Goal: Information Seeking & Learning: Check status

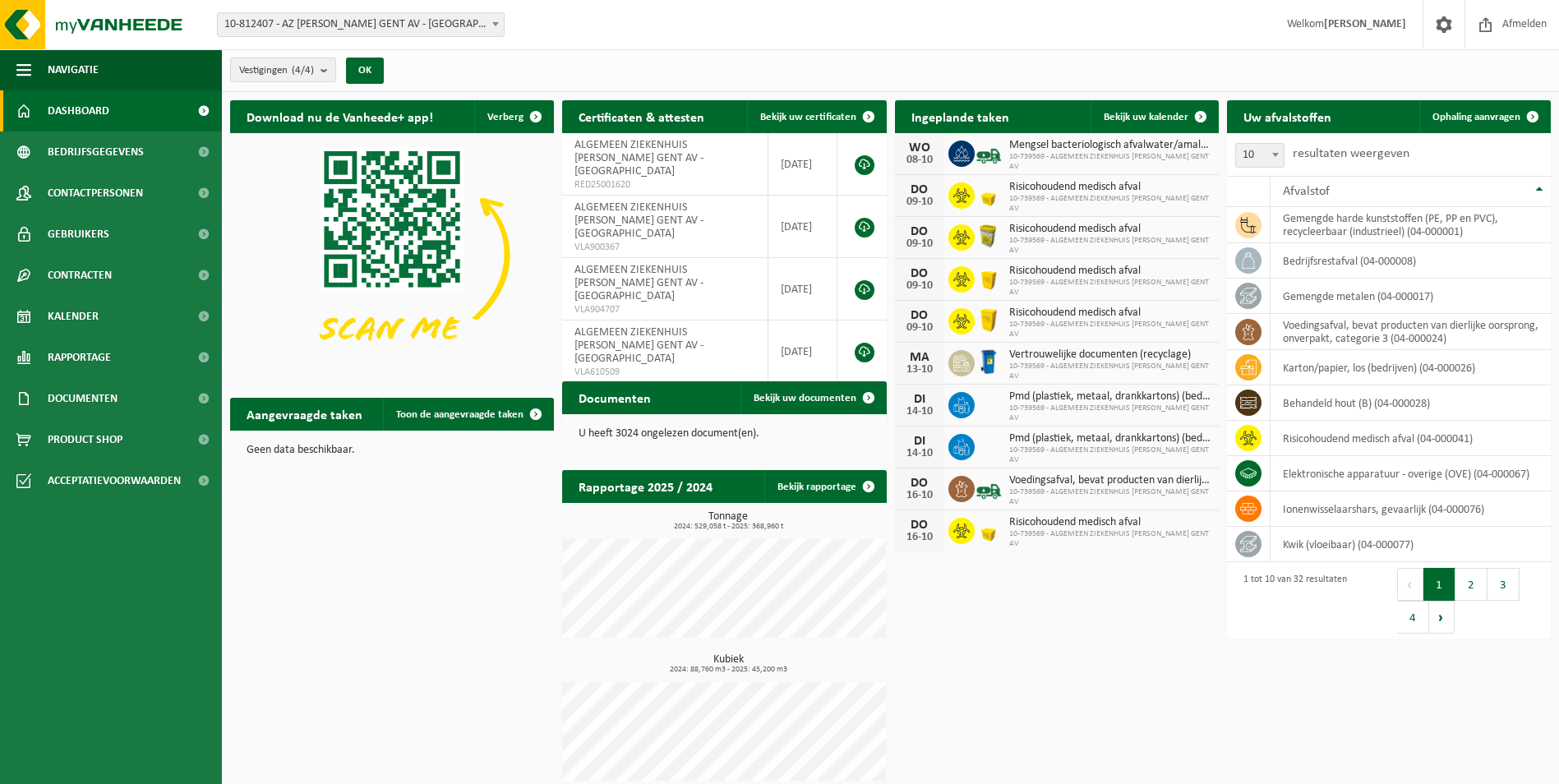
scroll to position [13, 0]
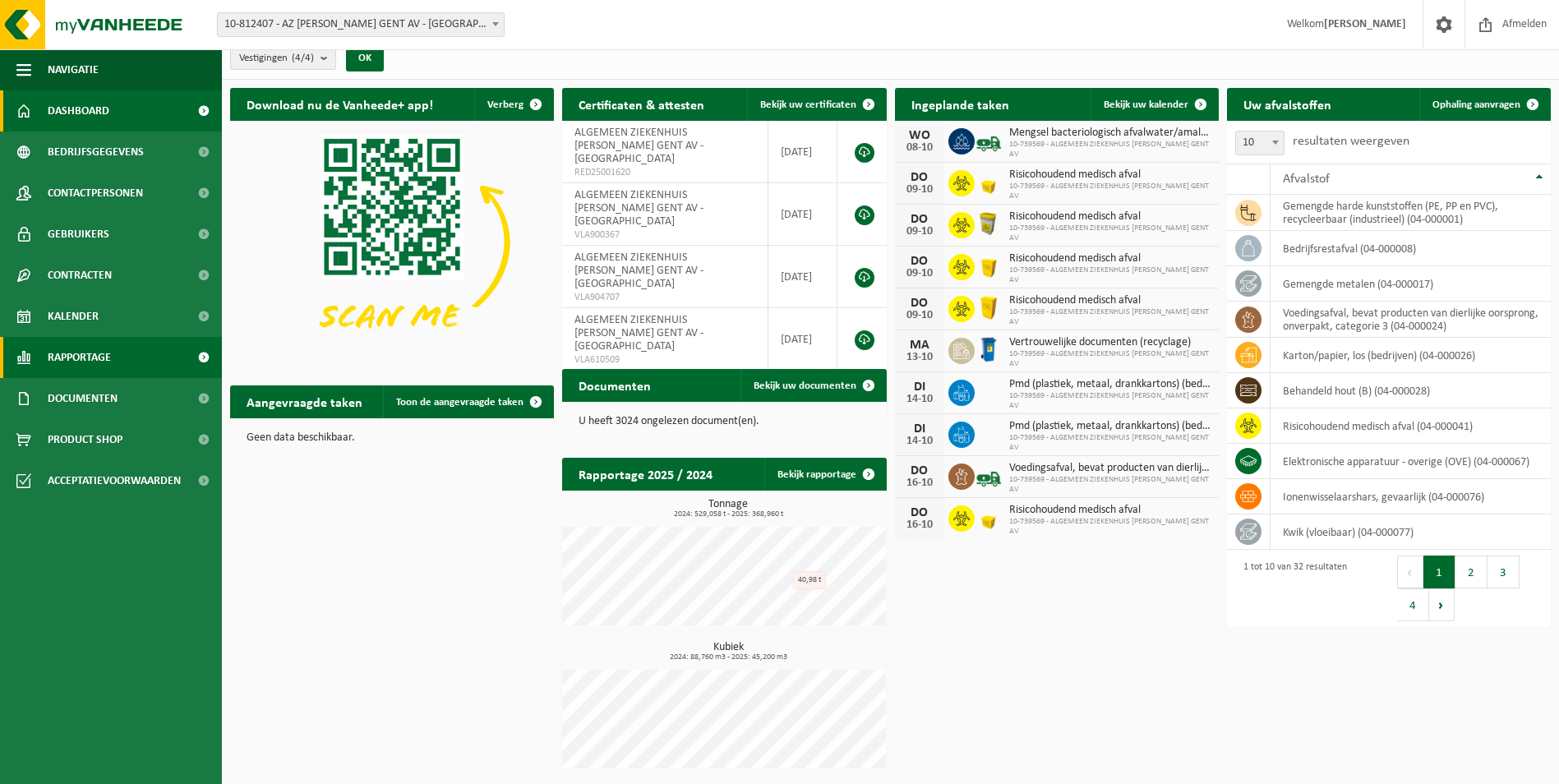
click at [129, 348] on link "Rapportage" at bounding box center [111, 357] width 222 height 41
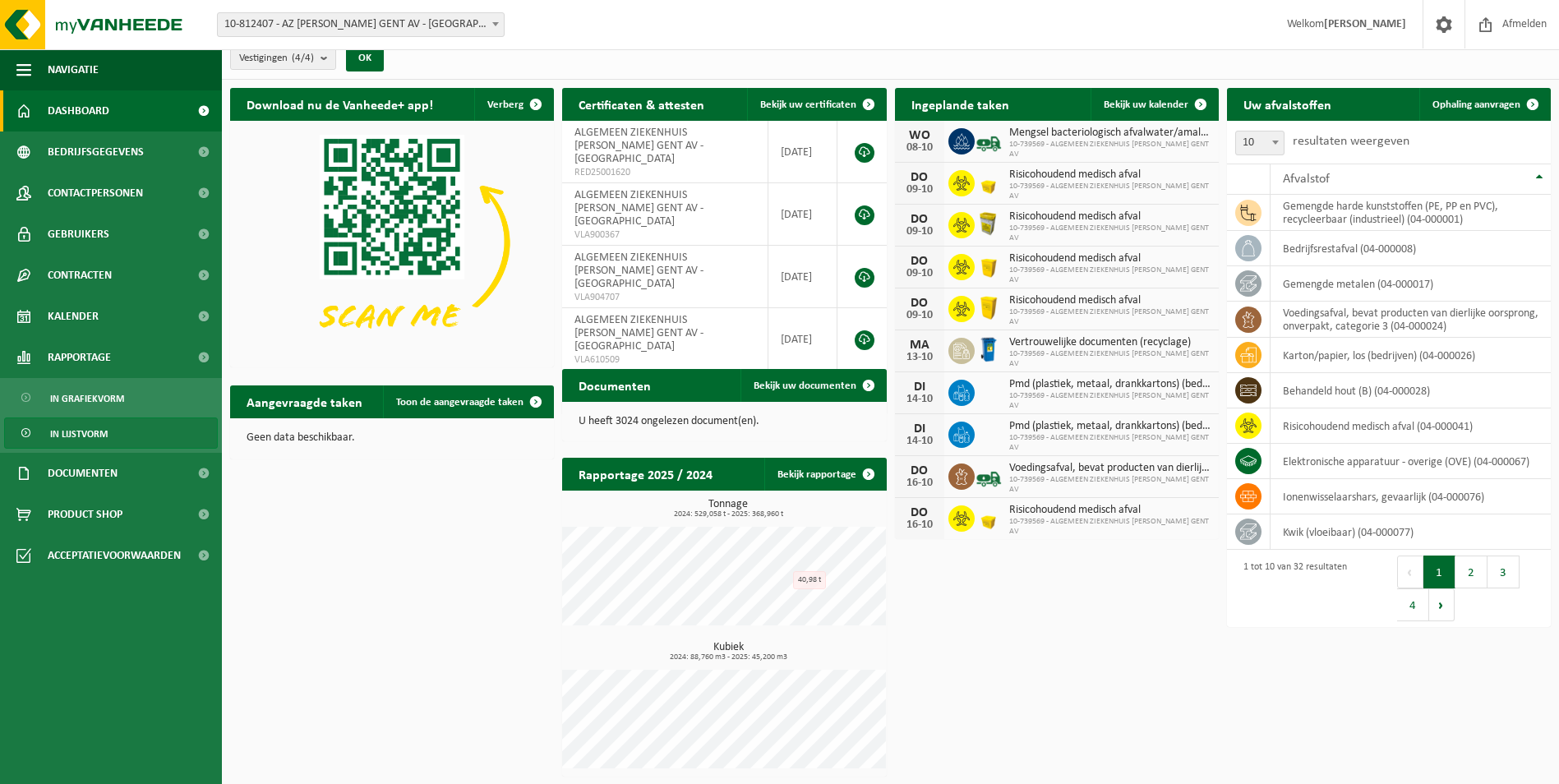
click at [104, 437] on span "In lijstvorm" at bounding box center [78, 434] width 57 height 31
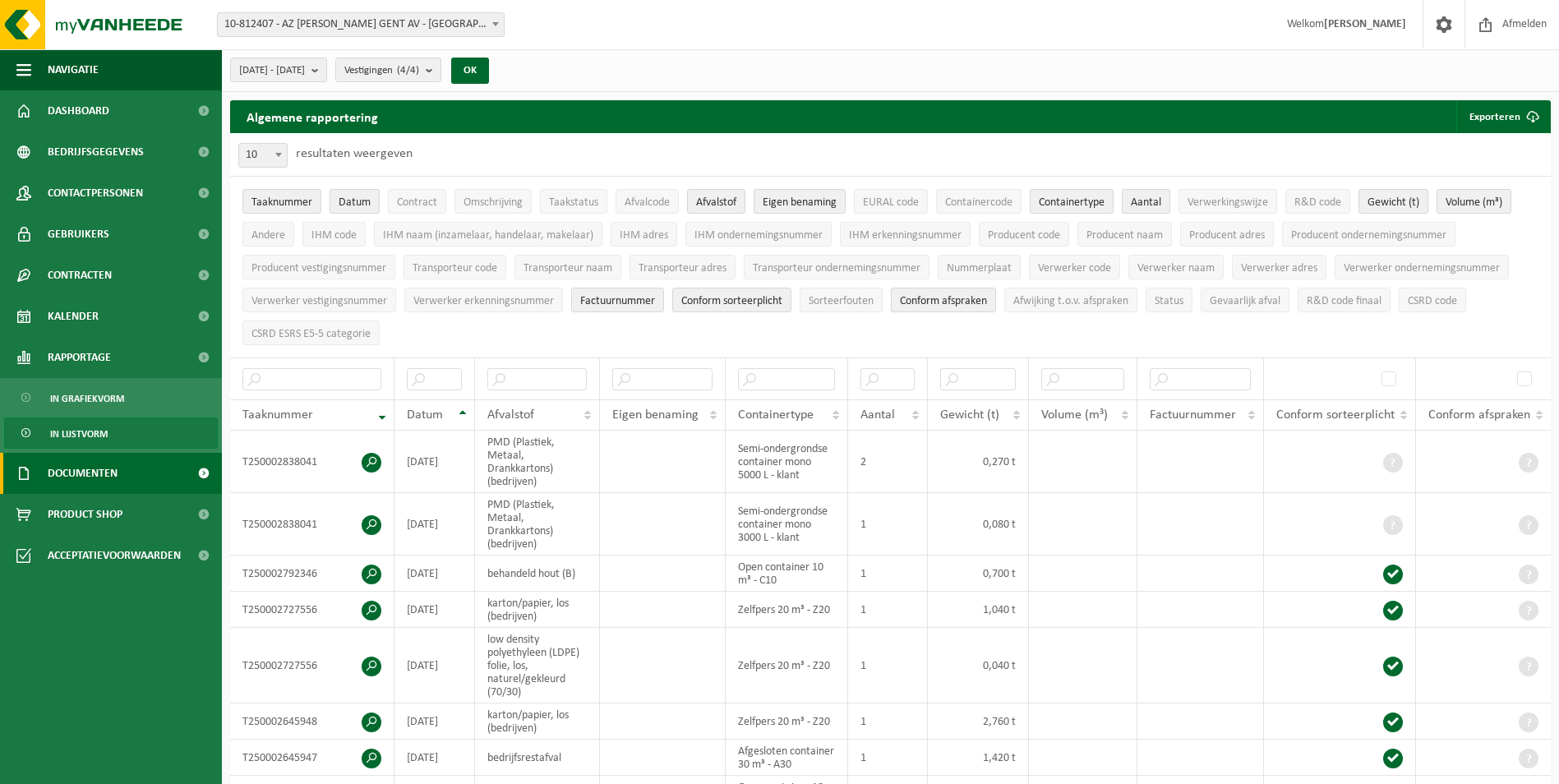
click at [119, 475] on link "Documenten" at bounding box center [111, 473] width 222 height 41
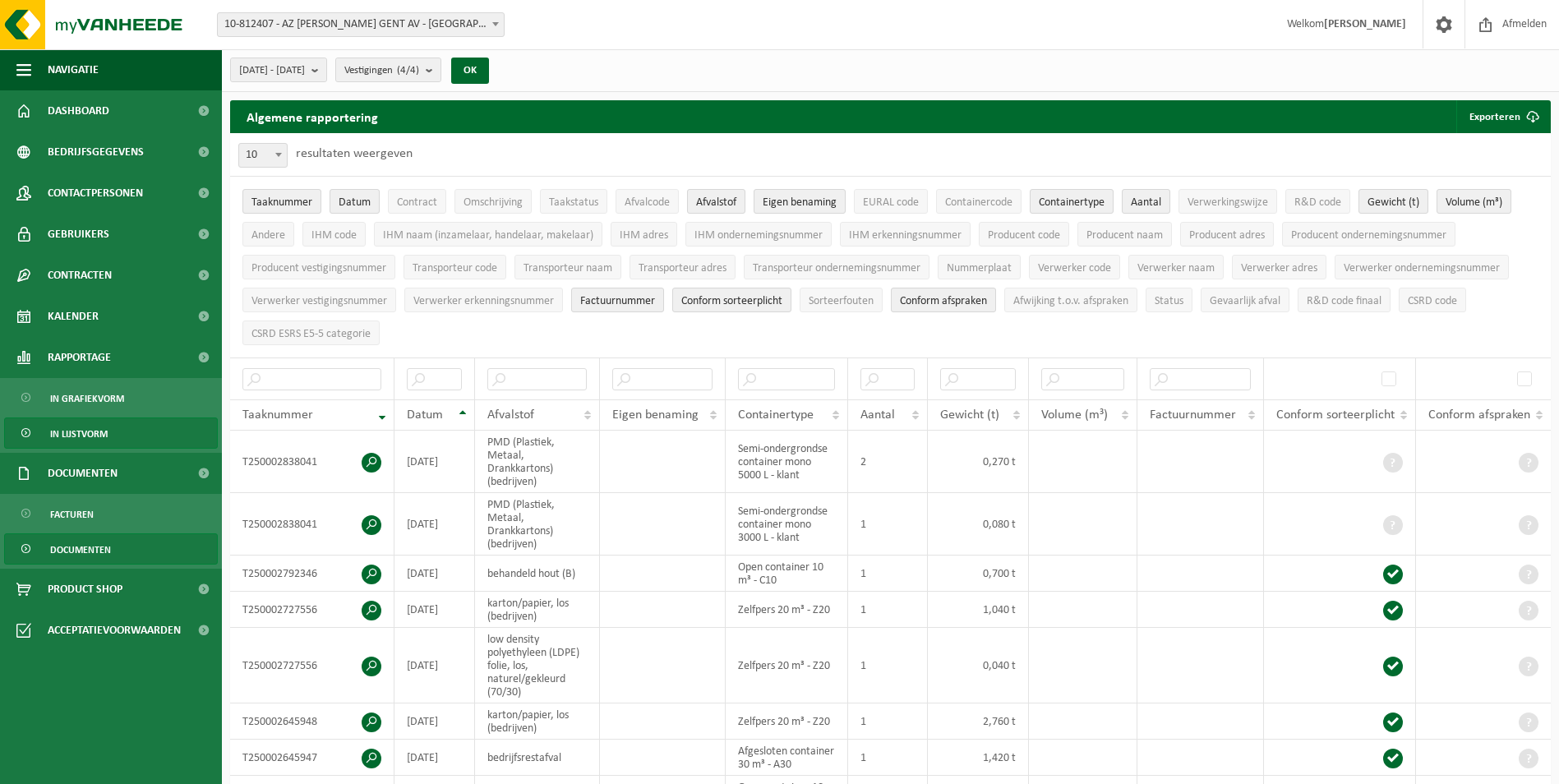
click at [96, 551] on span "Documenten" at bounding box center [80, 549] width 61 height 31
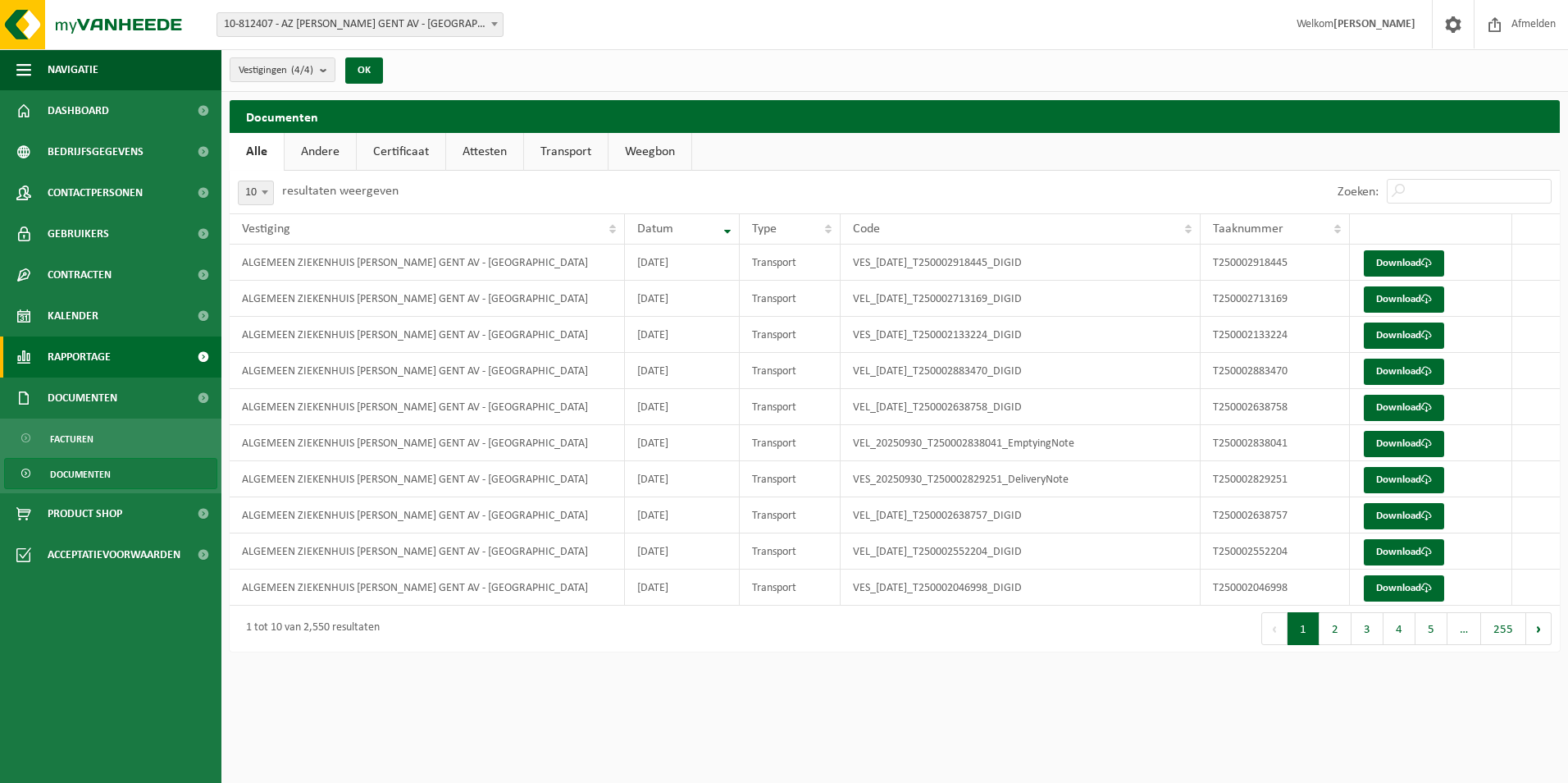
click at [118, 362] on link "Rapportage" at bounding box center [111, 356] width 221 height 41
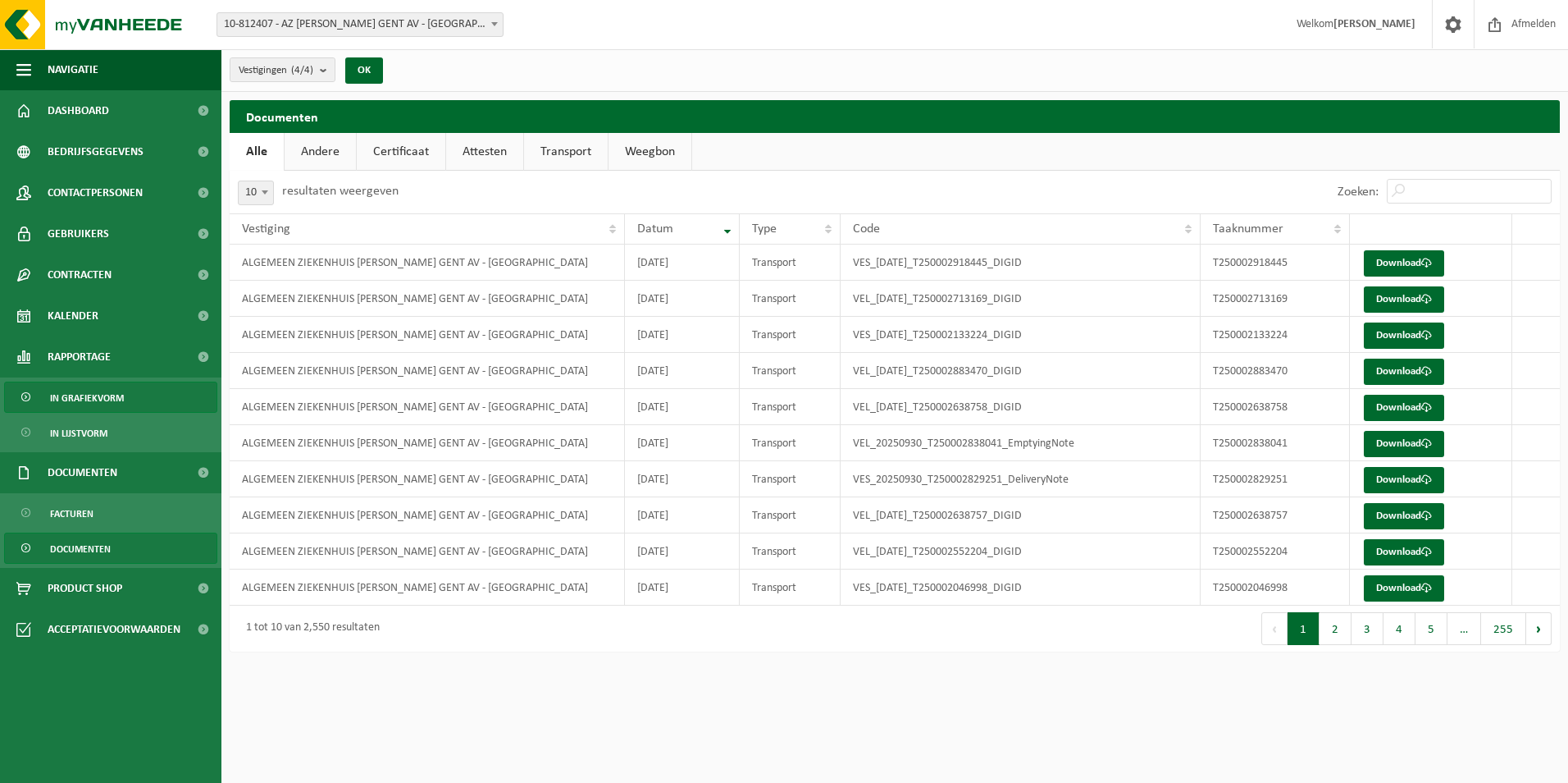
click at [120, 396] on span "In grafiekvorm" at bounding box center [86, 398] width 73 height 31
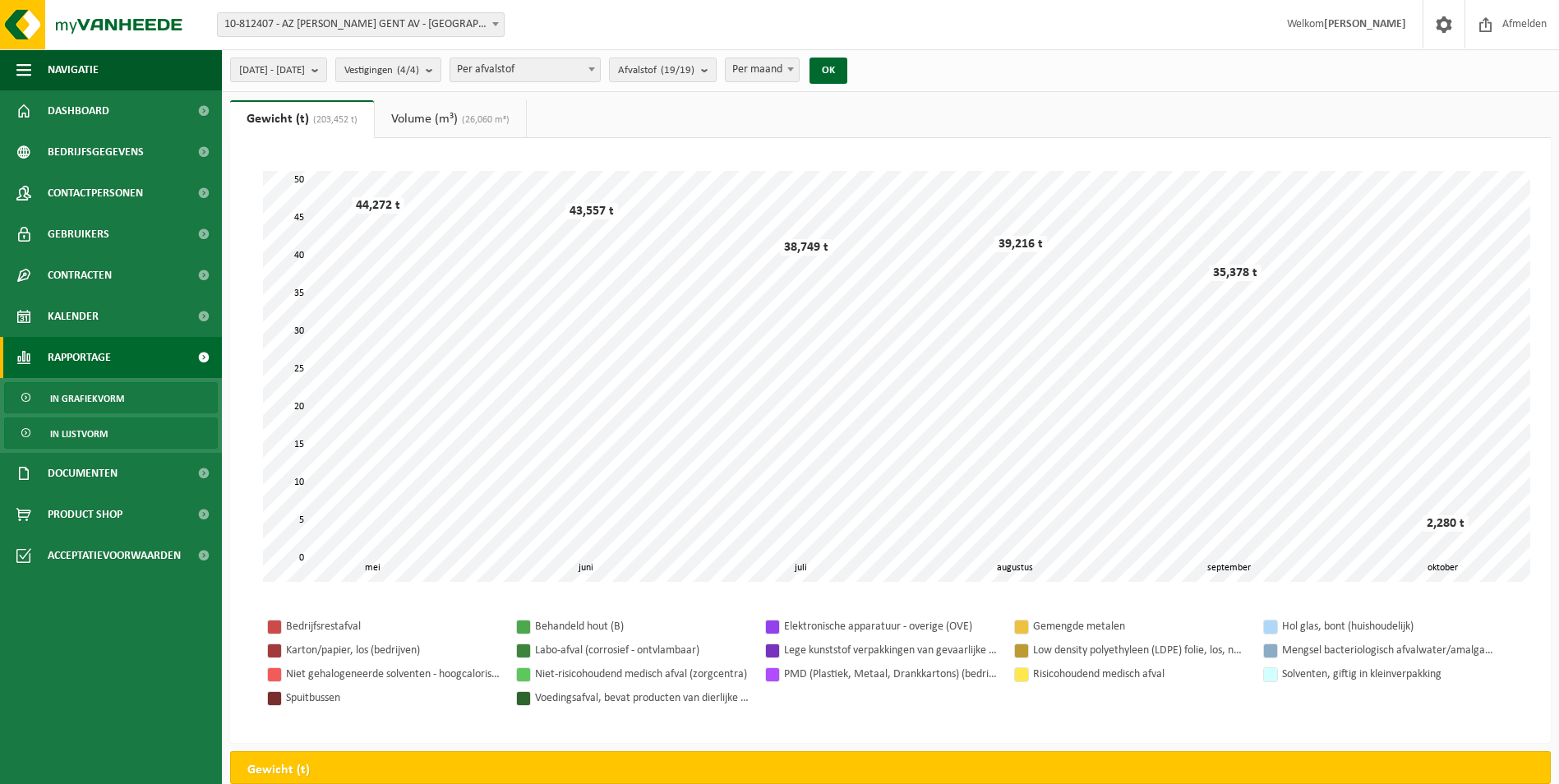
click at [122, 432] on link "In lijstvorm" at bounding box center [111, 433] width 213 height 31
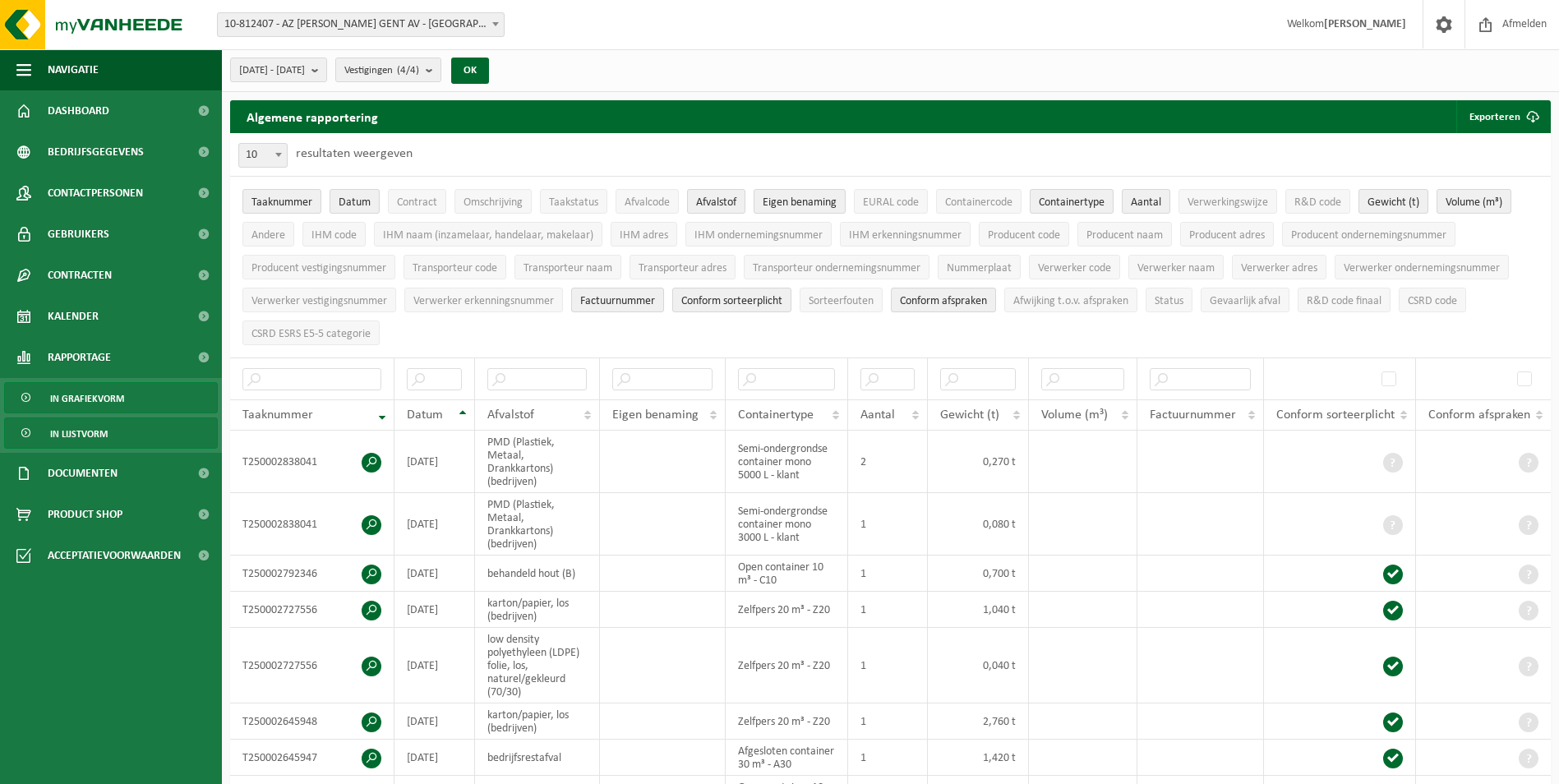
click at [113, 400] on span "In grafiekvorm" at bounding box center [86, 398] width 74 height 31
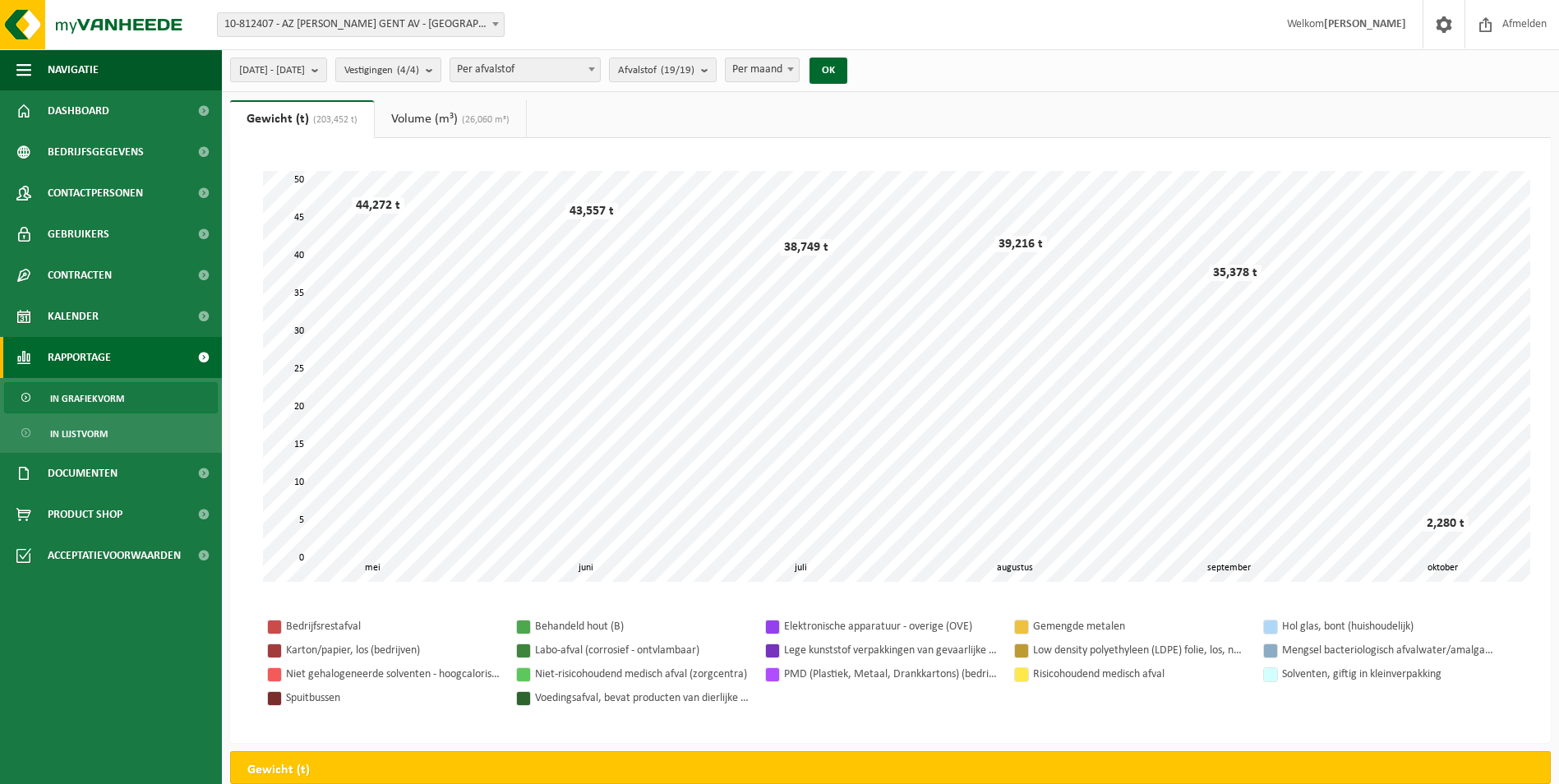
click at [794, 61] on span "Per maand" at bounding box center [762, 69] width 74 height 23
select select "3"
click at [847, 74] on button "OK" at bounding box center [829, 70] width 38 height 26
click at [305, 74] on span "[DATE] - [DATE]" at bounding box center [271, 70] width 65 height 24
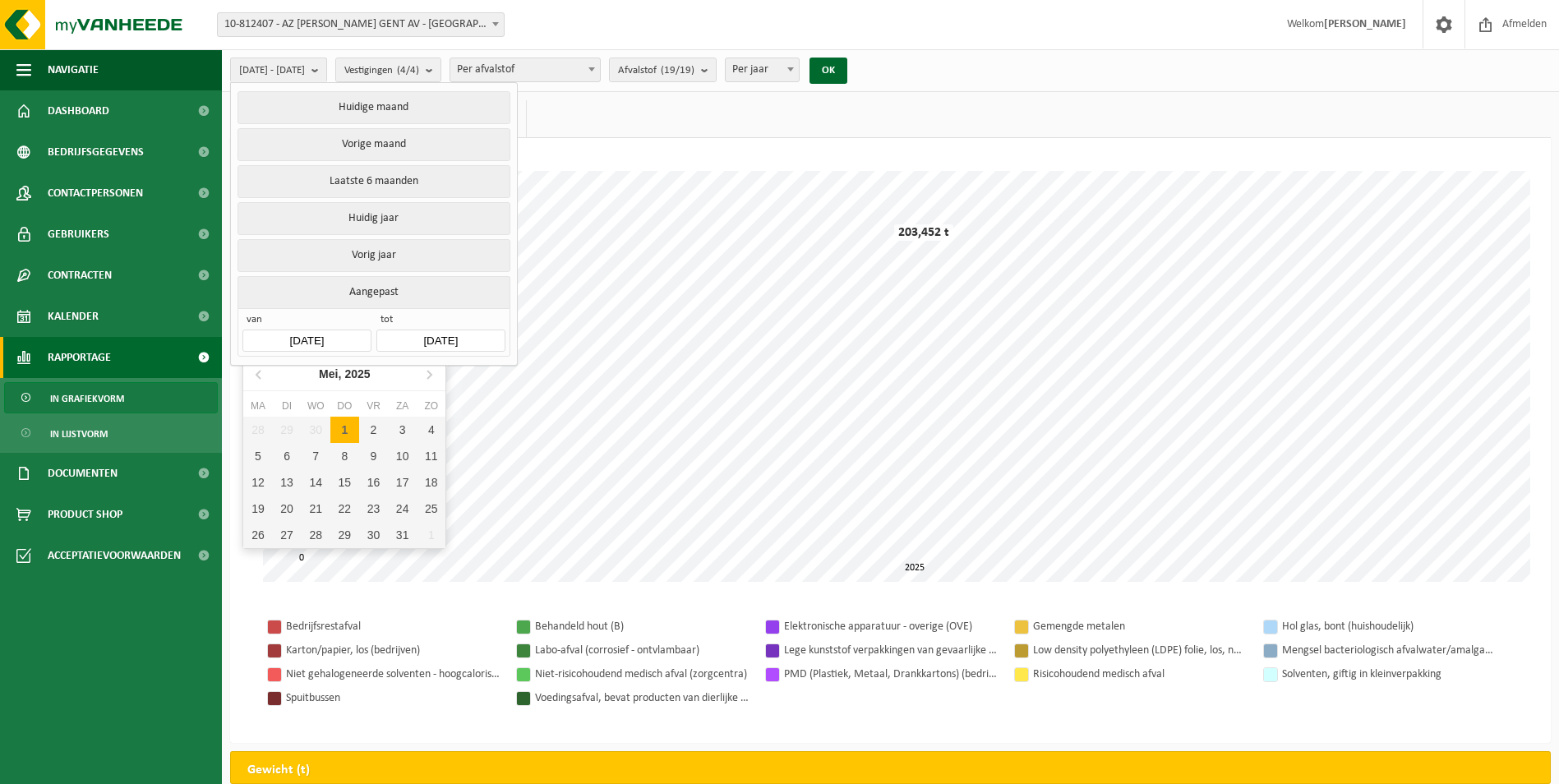
click at [349, 338] on input "[DATE]" at bounding box center [306, 340] width 128 height 22
click at [254, 377] on icon at bounding box center [260, 373] width 26 height 26
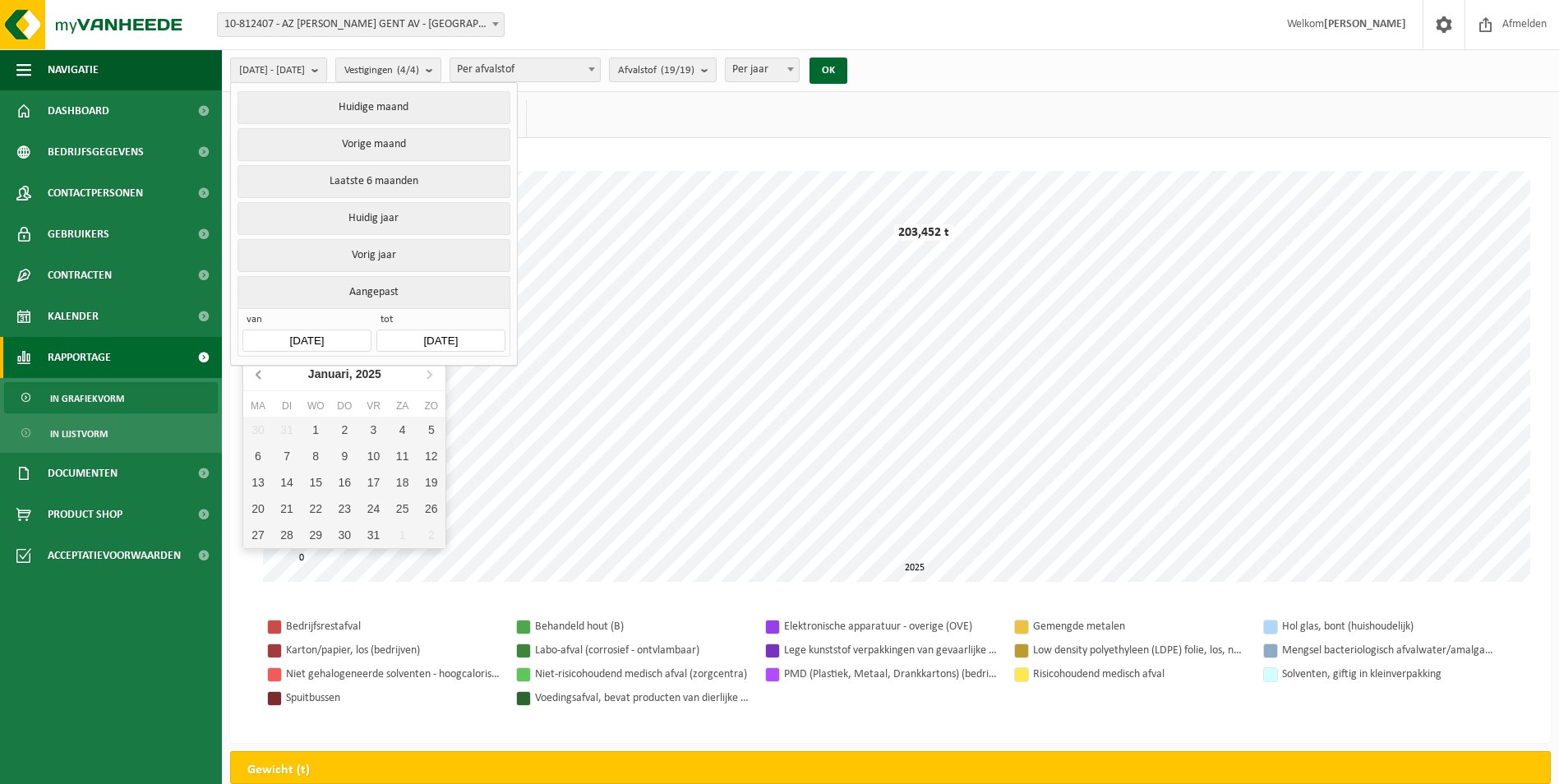
click at [254, 377] on icon at bounding box center [260, 373] width 26 height 26
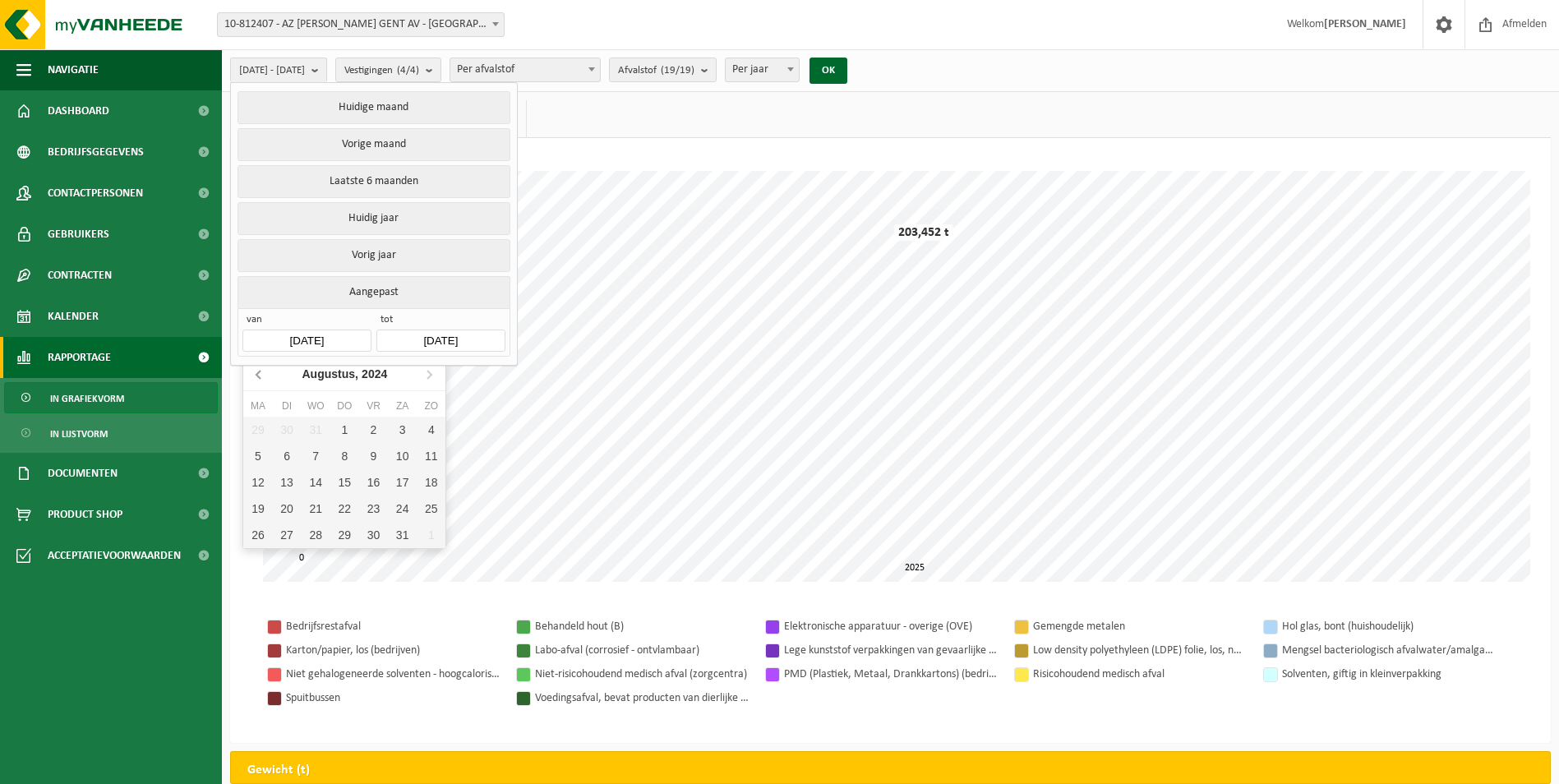
click at [254, 377] on icon at bounding box center [260, 373] width 26 height 26
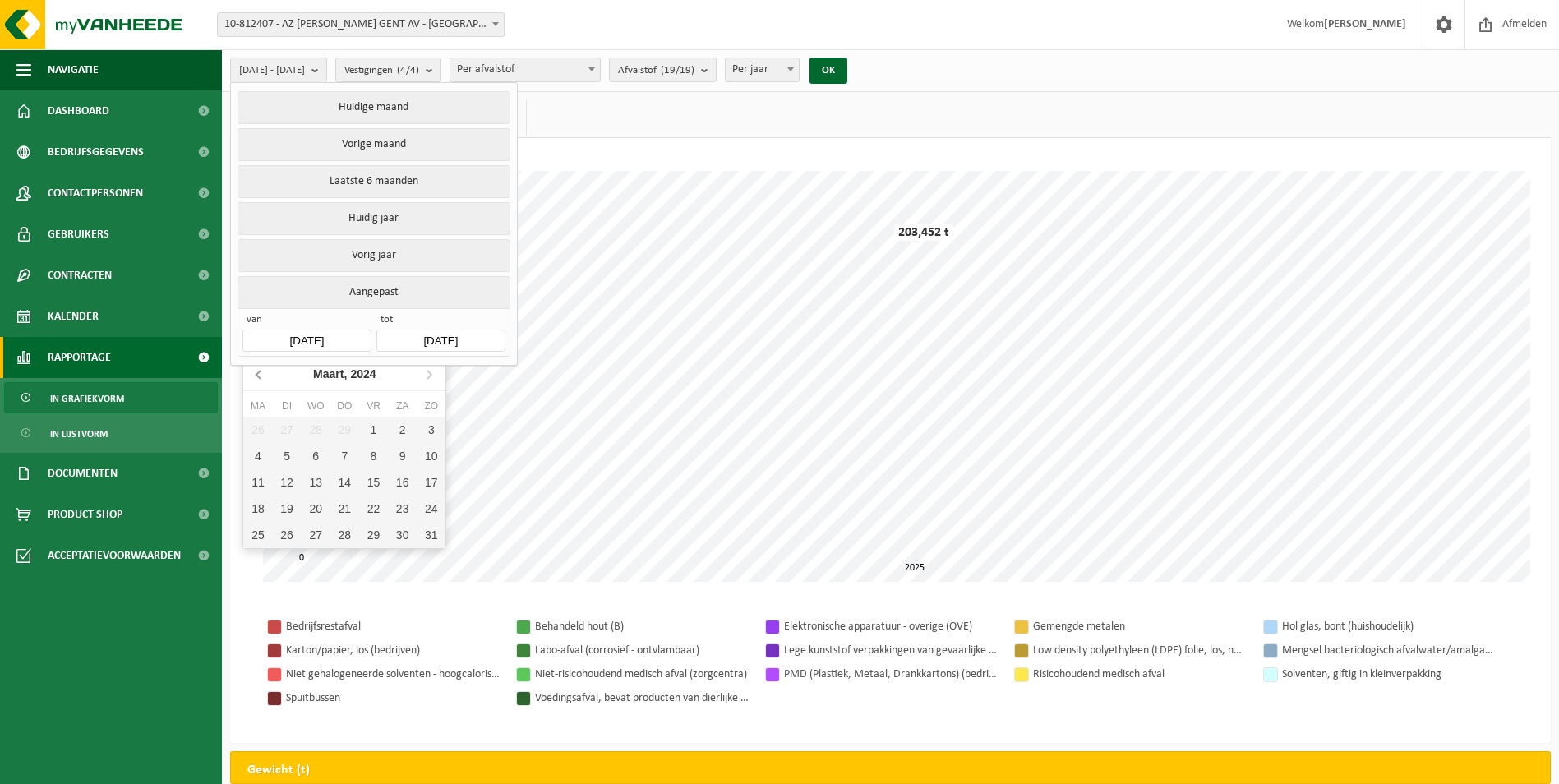
click at [254, 377] on icon at bounding box center [260, 373] width 26 height 26
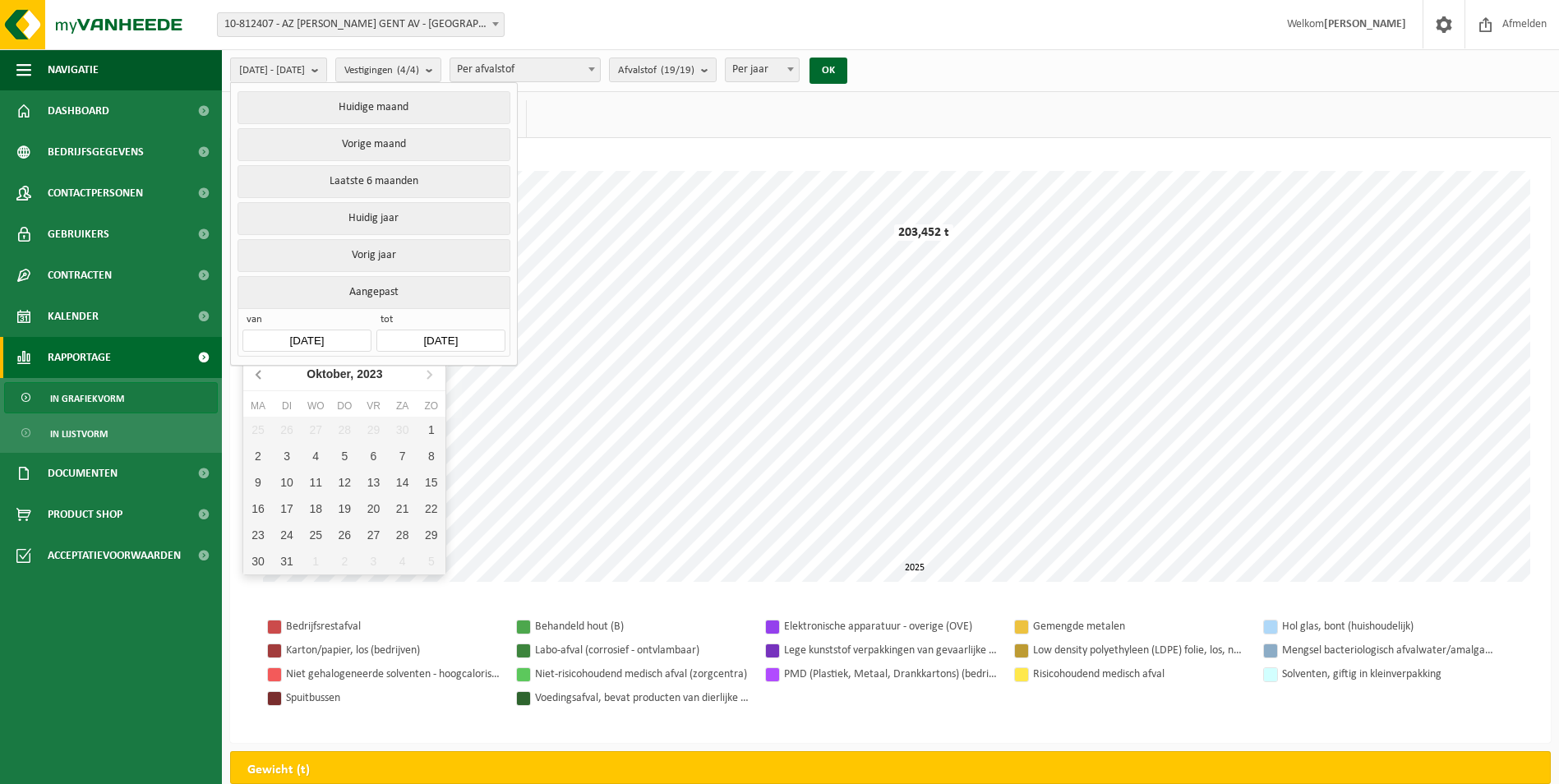
click at [254, 377] on icon at bounding box center [260, 373] width 26 height 26
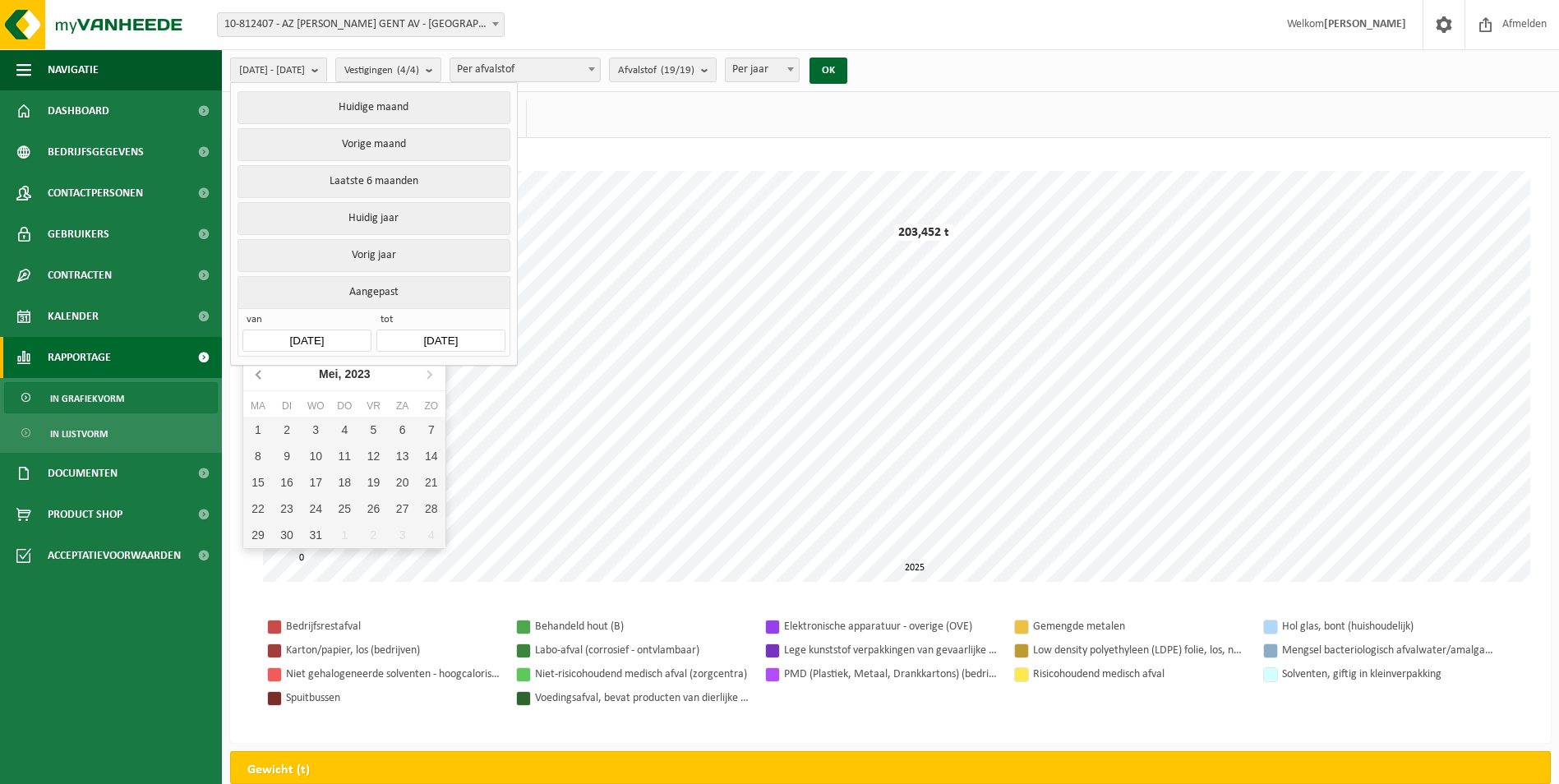
click at [254, 377] on icon at bounding box center [260, 373] width 26 height 26
click at [429, 429] on div "1" at bounding box center [431, 429] width 29 height 26
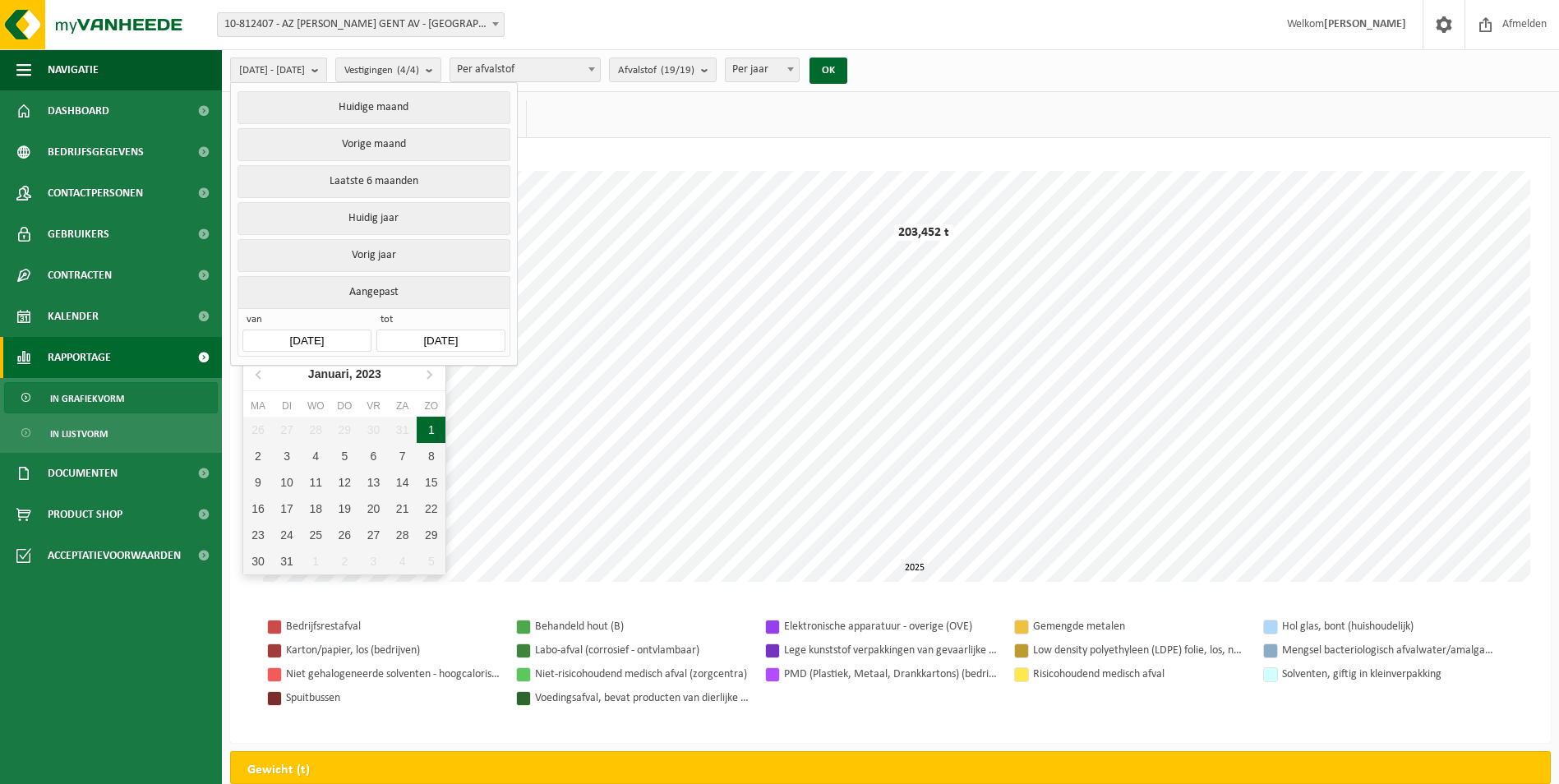
type input "[DATE]"
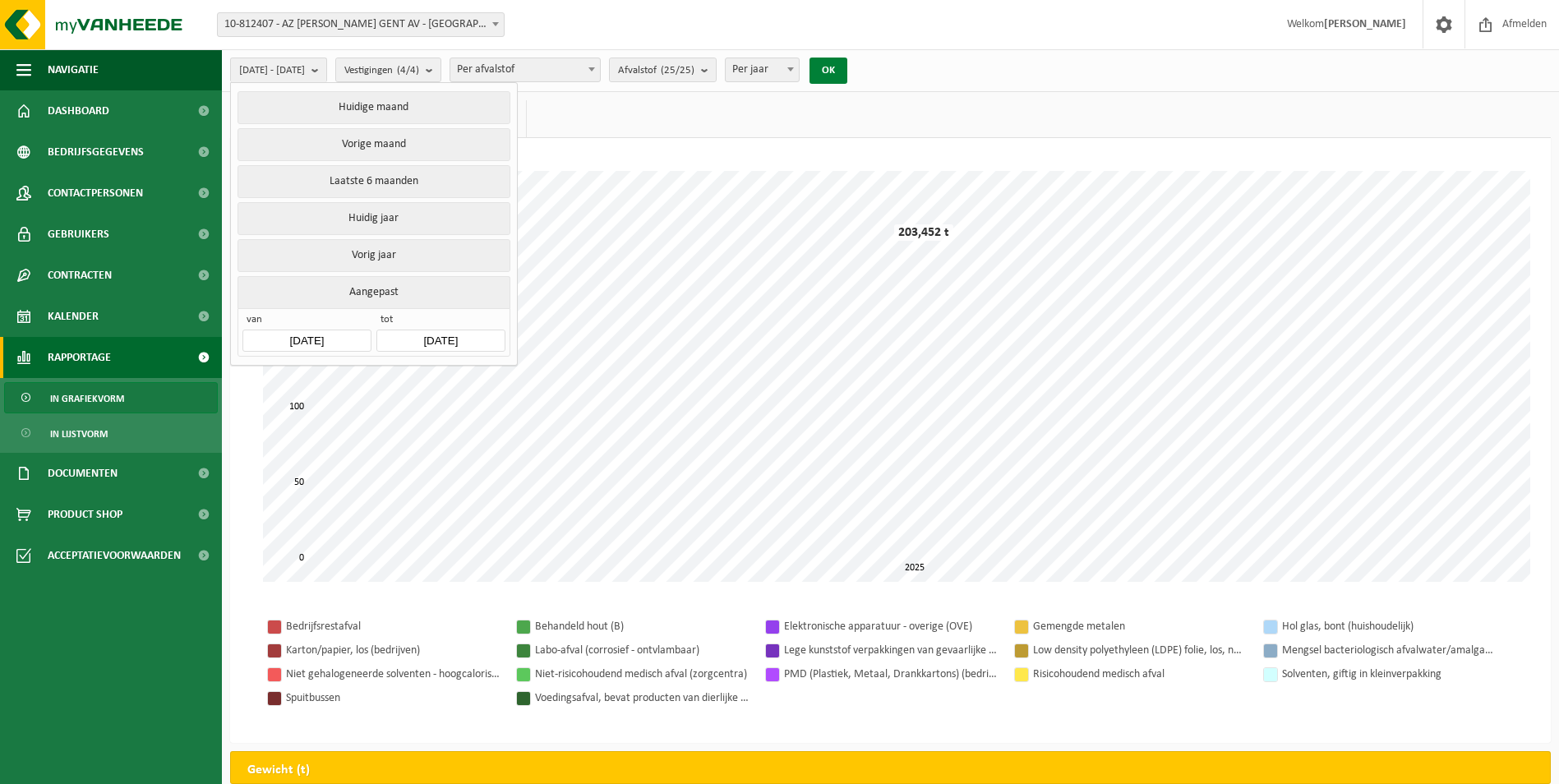
click at [847, 66] on button "OK" at bounding box center [829, 70] width 38 height 26
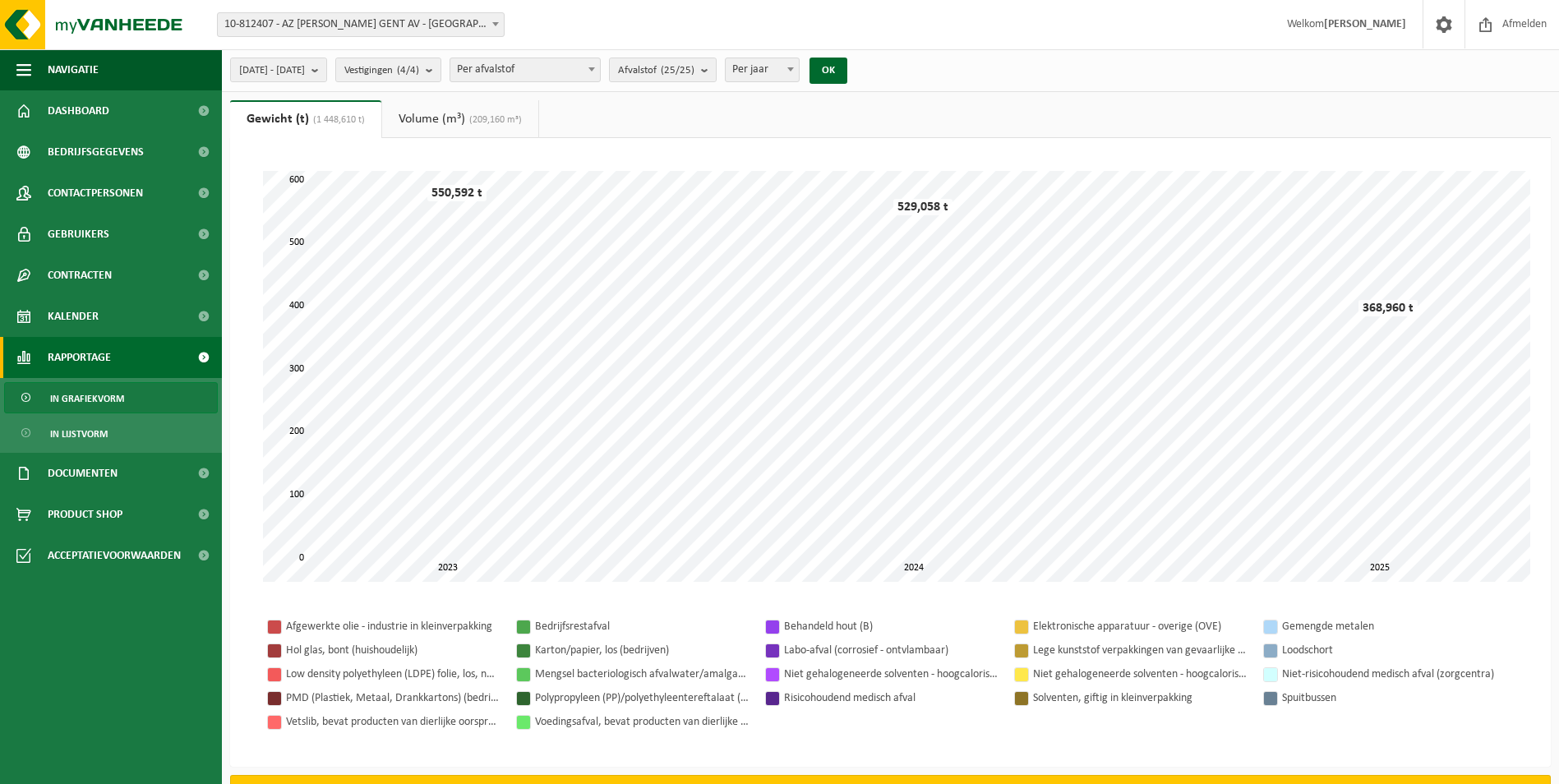
click at [483, 115] on span "(209,160 m³)" at bounding box center [493, 120] width 56 height 10
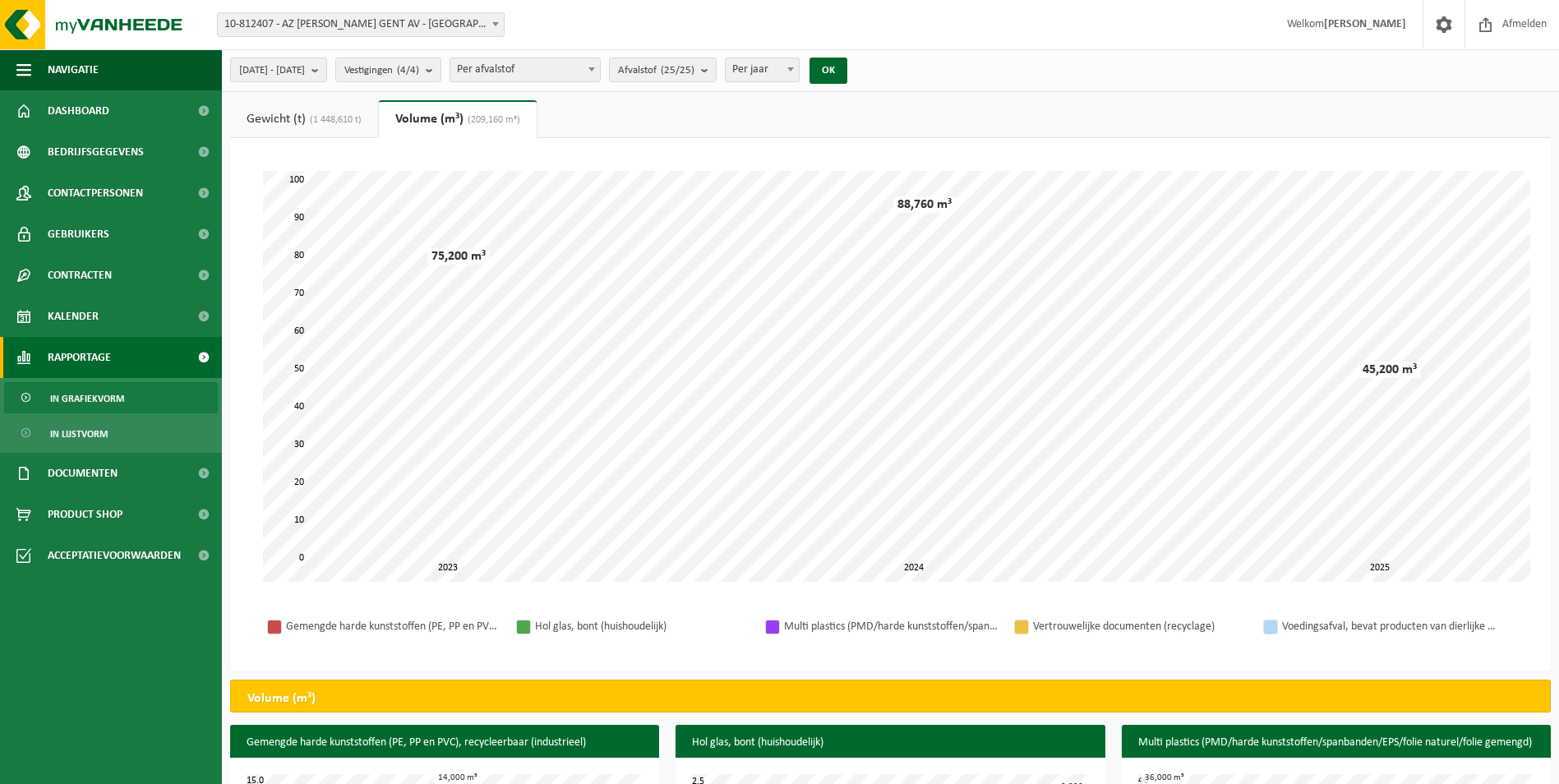
click at [327, 110] on link "Gewicht (t) (1 448,610 t)" at bounding box center [303, 119] width 148 height 38
